Goal: Task Accomplishment & Management: Manage account settings

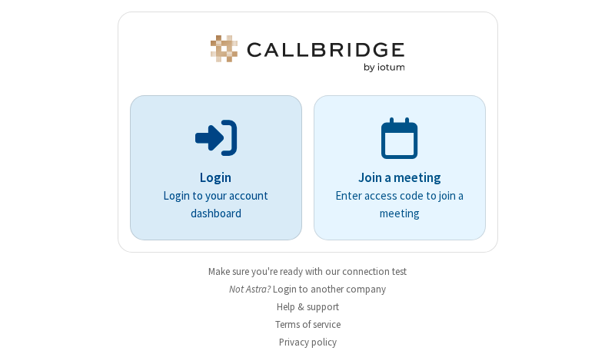
click at [210, 178] on p "Login" at bounding box center [215, 178] width 129 height 20
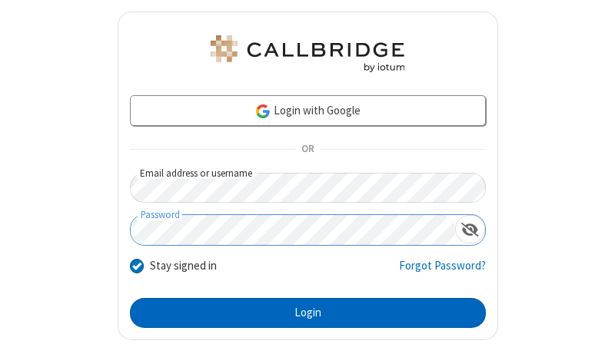
click at [301, 313] on button "Login" at bounding box center [308, 313] width 356 height 31
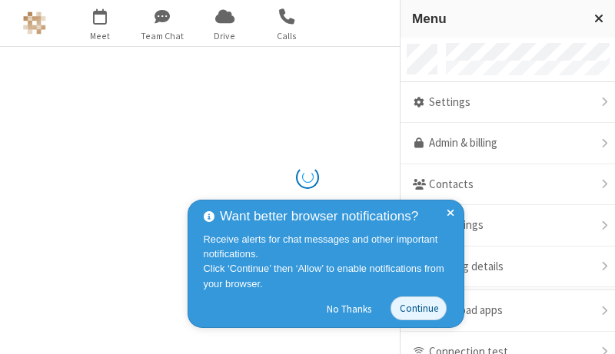
click at [502, 144] on link "Admin & billing" at bounding box center [507, 144] width 214 height 42
